Goal: Download file/media

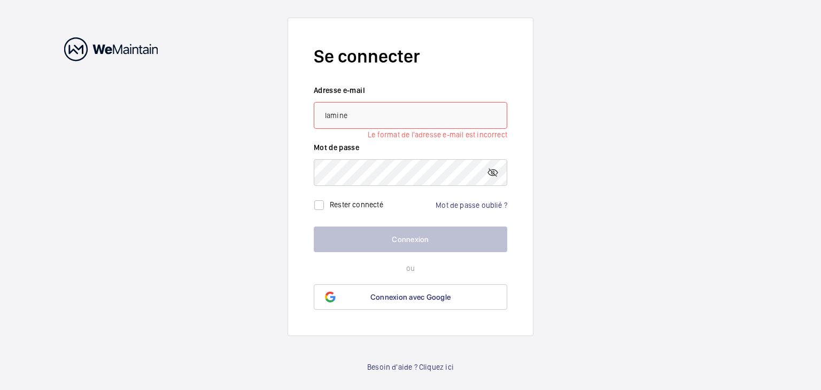
click at [372, 120] on input "lamine" at bounding box center [411, 115] width 194 height 27
type input "[EMAIL_ADDRESS][DOMAIN_NAME]"
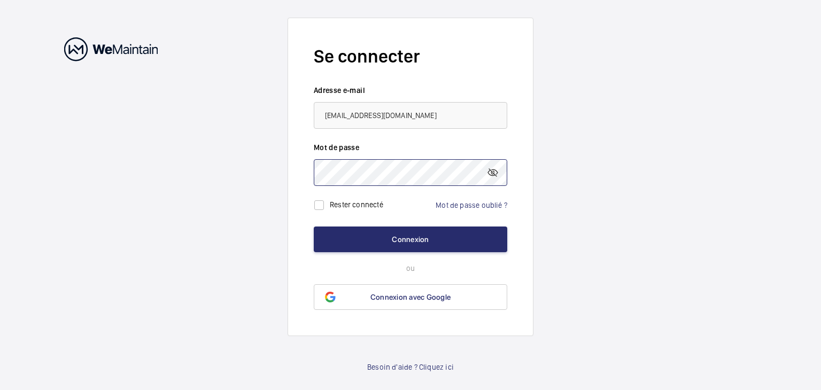
click at [314, 227] on button "Connexion" at bounding box center [411, 240] width 194 height 26
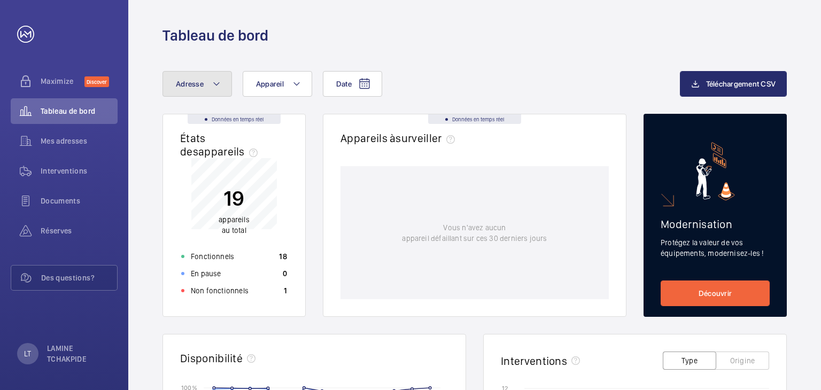
click at [214, 83] on mat-icon at bounding box center [216, 84] width 9 height 13
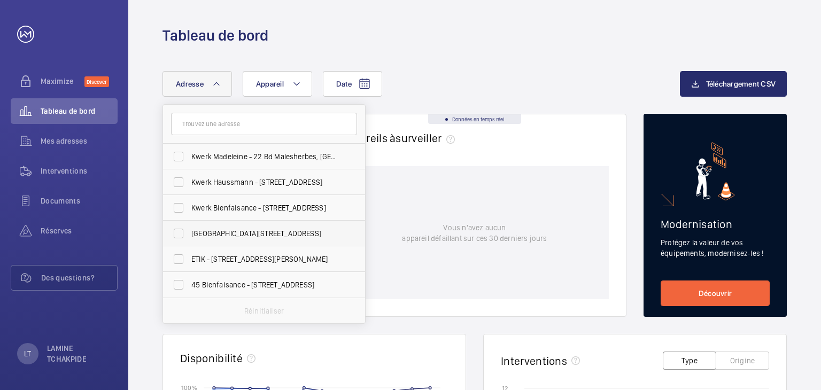
click at [228, 234] on span "[GEOGRAPHIC_DATA][STREET_ADDRESS]" at bounding box center [264, 233] width 147 height 11
click at [189, 234] on input "[GEOGRAPHIC_DATA][STREET_ADDRESS]" at bounding box center [178, 233] width 21 height 21
checkbox input "true"
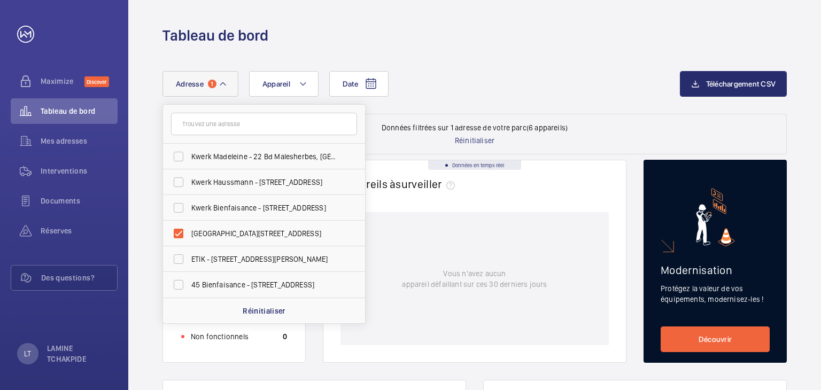
click at [456, 75] on div "Date Adresse 1 [GEOGRAPHIC_DATA] - 22 [GEOGRAPHIC_DATA][STREET_ADDRESS][STREET_…" at bounding box center [421, 84] width 517 height 26
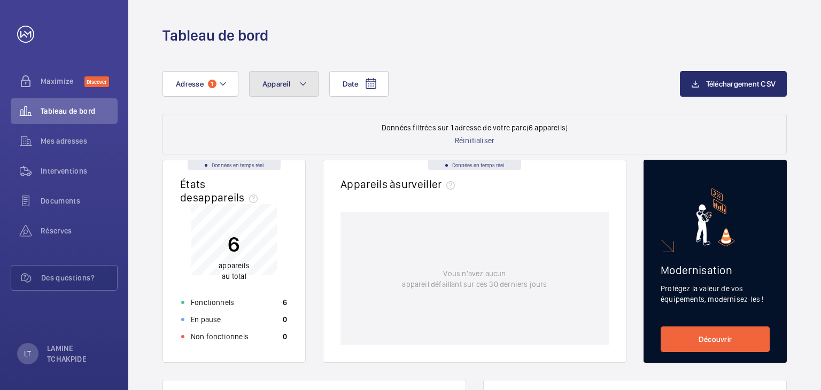
click at [303, 75] on button "Appareil" at bounding box center [283, 84] width 69 height 26
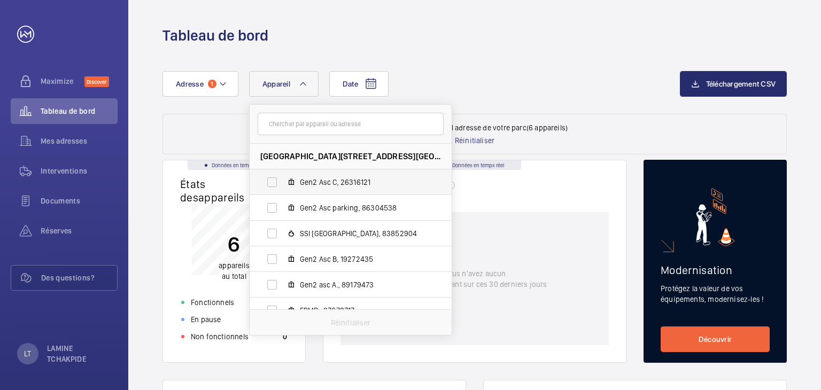
click at [329, 187] on label "Gen2 Asc C, 26316121" at bounding box center [342, 182] width 185 height 26
click at [283, 187] on input "Gen2 Asc C, 26316121" at bounding box center [271, 182] width 21 height 21
checkbox input "true"
click at [517, 76] on div "Date Adresse 1 Appareil 1 [GEOGRAPHIC_DATA][STREET_ADDRESS] Asc parking, 863045…" at bounding box center [421, 84] width 517 height 26
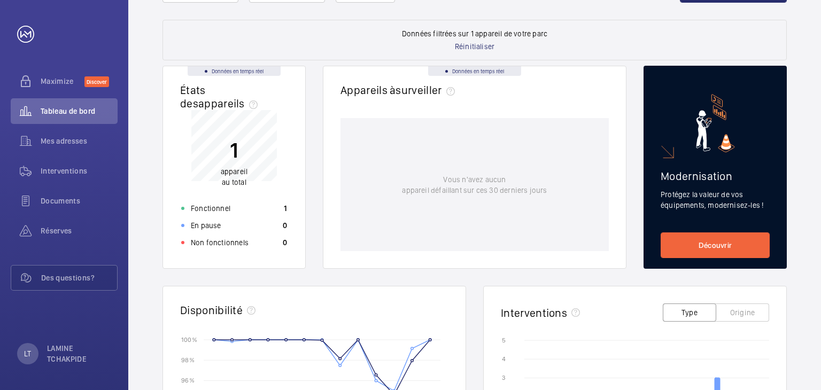
scroll to position [94, 0]
click at [231, 208] on div "Fonctionnel 1" at bounding box center [234, 208] width 119 height 17
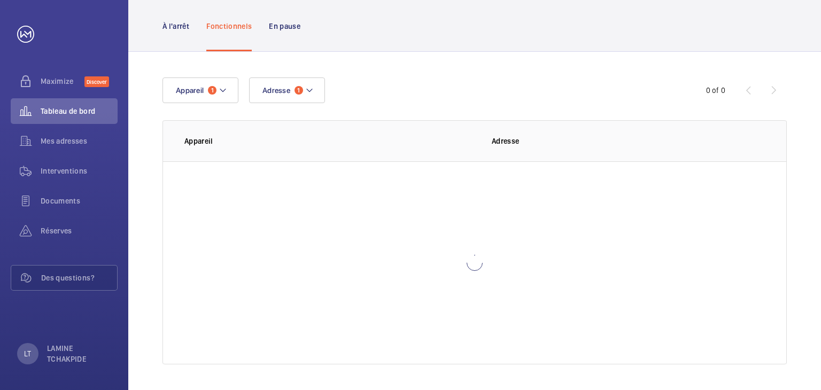
scroll to position [4, 0]
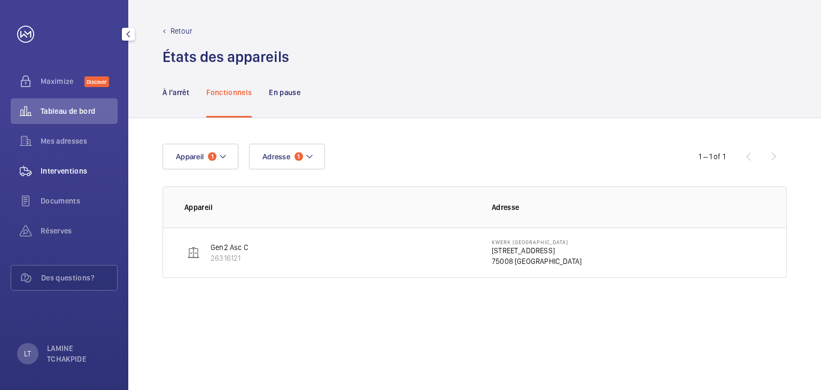
click at [76, 166] on span "Interventions" at bounding box center [79, 171] width 77 height 11
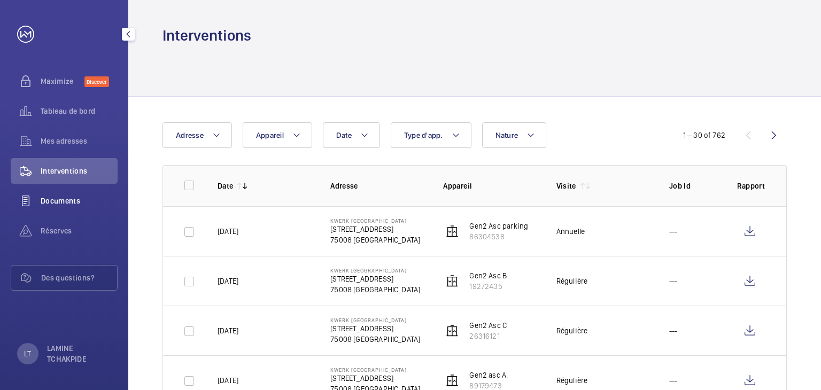
click at [77, 203] on span "Documents" at bounding box center [79, 201] width 77 height 11
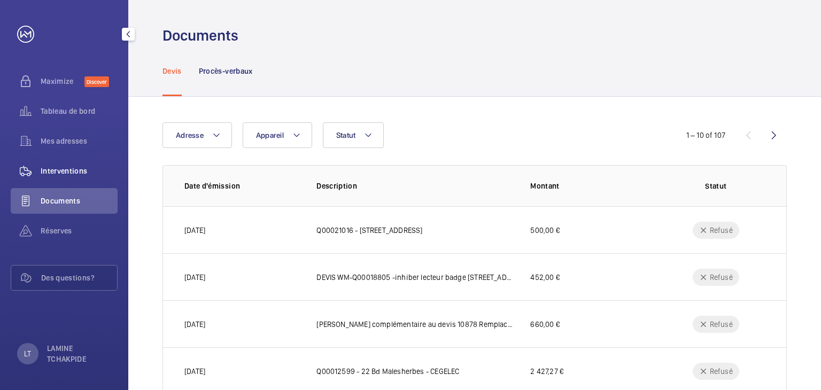
click at [81, 174] on span "Interventions" at bounding box center [79, 171] width 77 height 11
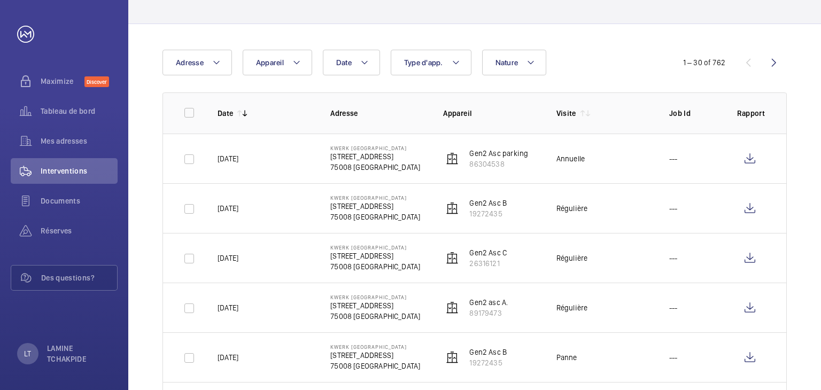
scroll to position [74, 0]
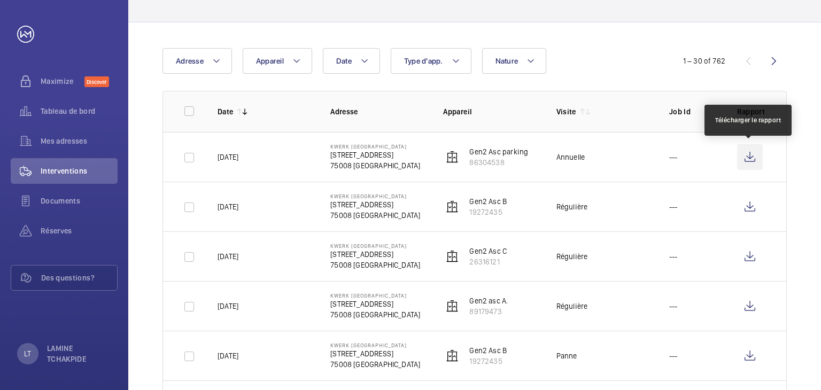
click at [752, 159] on wm-front-icon-button at bounding box center [750, 157] width 26 height 26
click at [490, 152] on p "Gen2 Asc parking" at bounding box center [498, 151] width 59 height 11
click at [744, 150] on wm-front-icon-button at bounding box center [750, 157] width 26 height 26
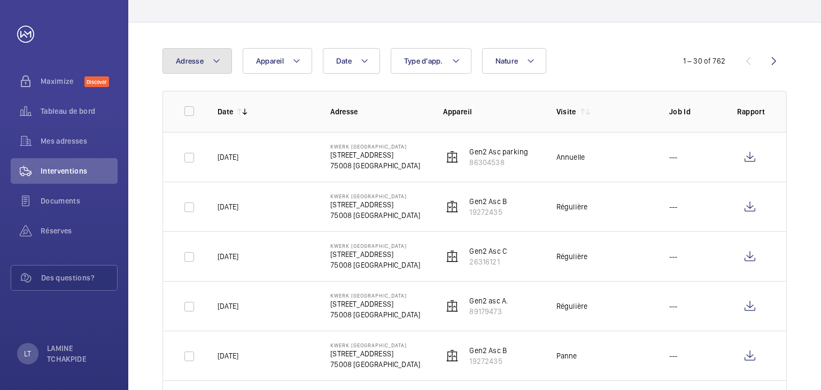
click at [219, 60] on mat-icon at bounding box center [216, 61] width 9 height 13
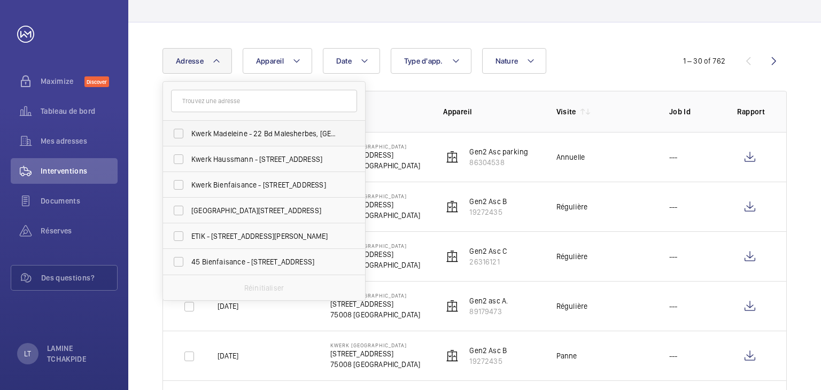
click at [276, 131] on span "Kwerk Madeleine - 22 Bd Malesherbes, [GEOGRAPHIC_DATA]" at bounding box center [264, 133] width 147 height 11
click at [189, 131] on input "Kwerk Madeleine - 22 Bd Malesherbes, [GEOGRAPHIC_DATA]" at bounding box center [178, 133] width 21 height 21
checkbox input "true"
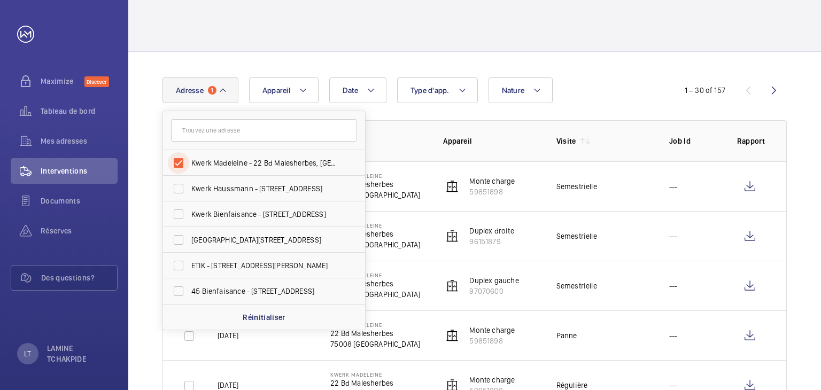
scroll to position [74, 0]
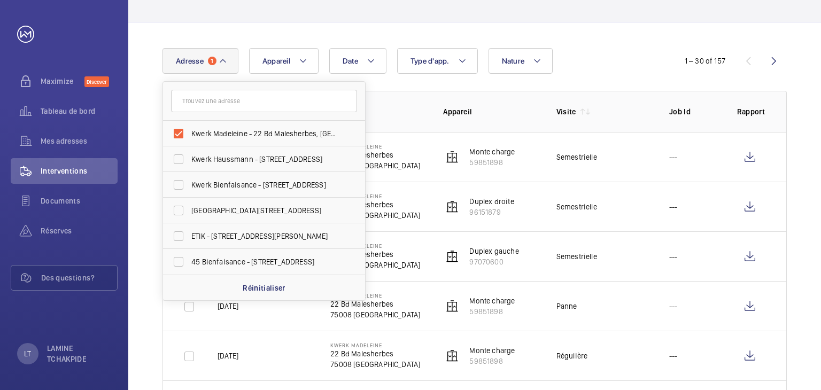
click at [404, 95] on th "Adresse" at bounding box center [369, 111] width 113 height 41
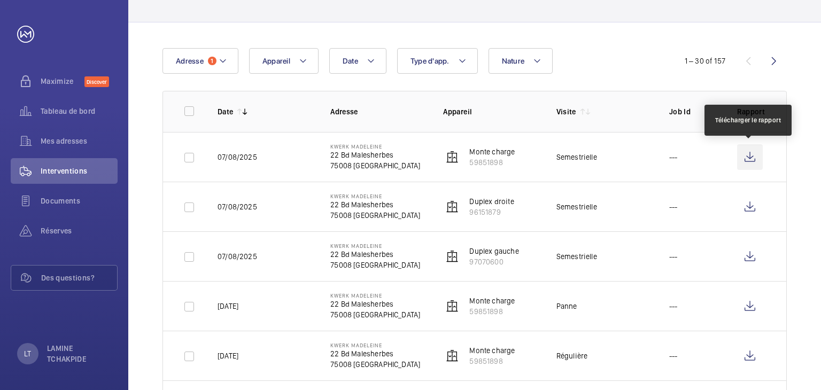
click at [751, 157] on wm-front-icon-button at bounding box center [750, 157] width 26 height 26
